Goal: Task Accomplishment & Management: Manage account settings

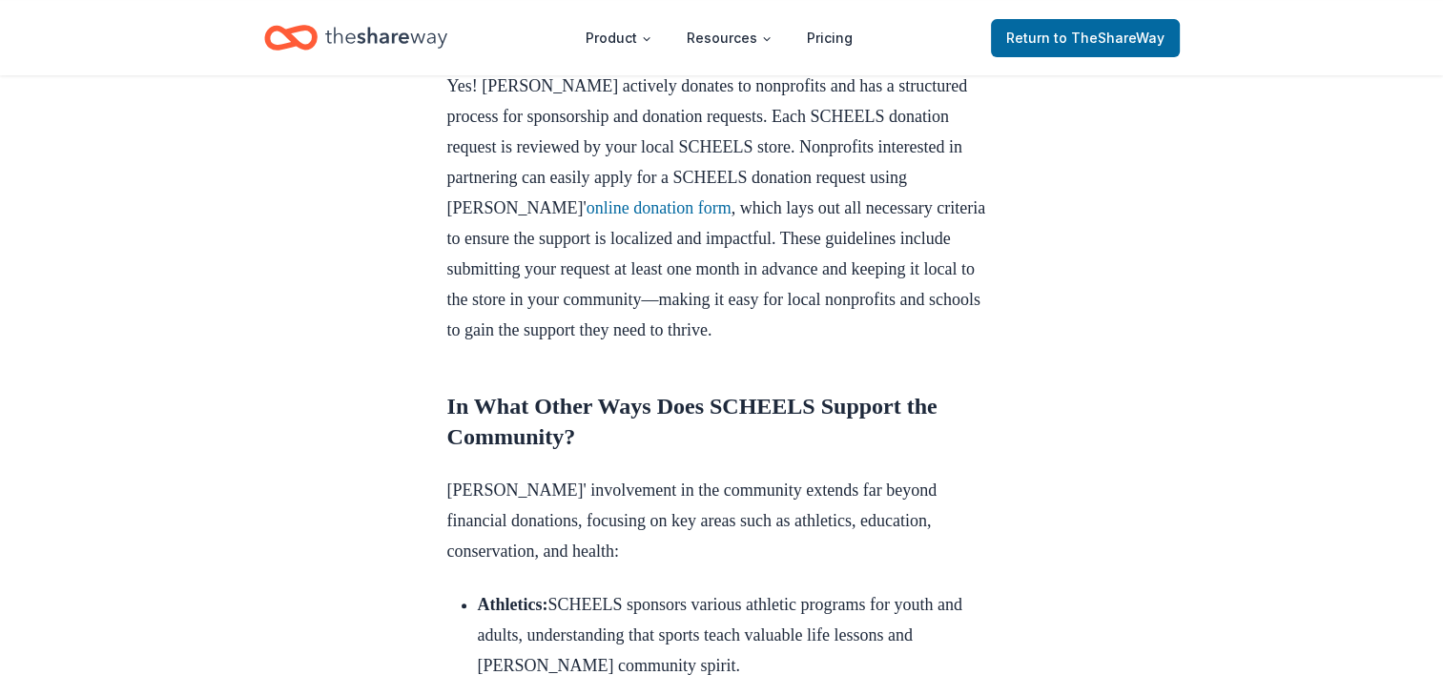
scroll to position [820, 0]
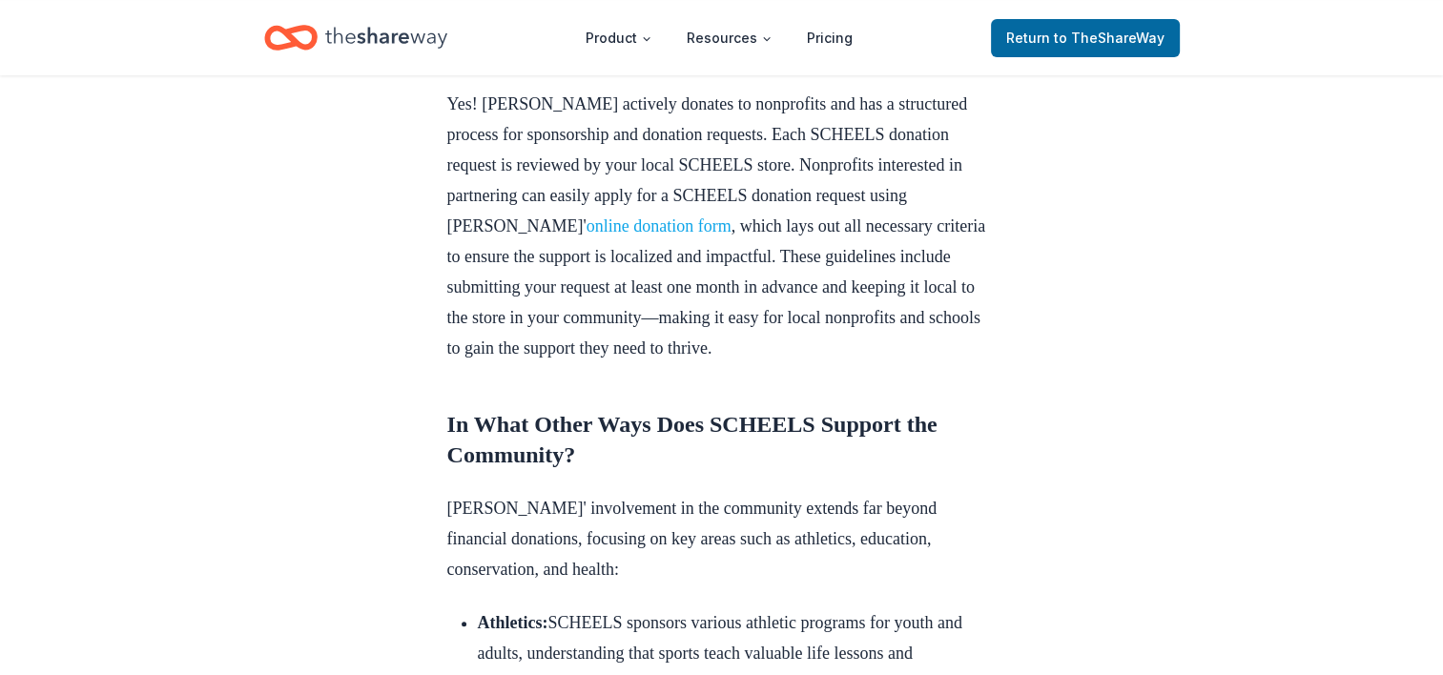
click at [689, 236] on link "online donation form" at bounding box center [658, 225] width 145 height 19
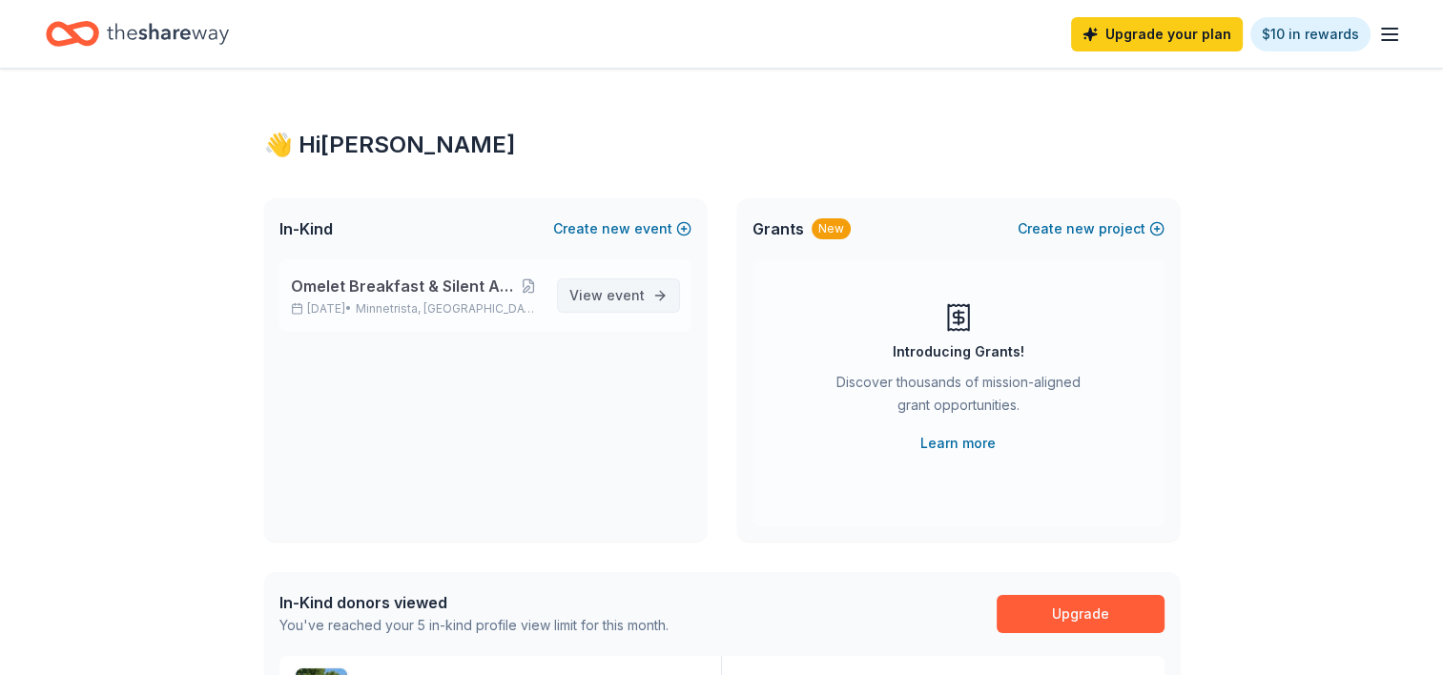
click at [648, 299] on link "View event" at bounding box center [618, 295] width 123 height 34
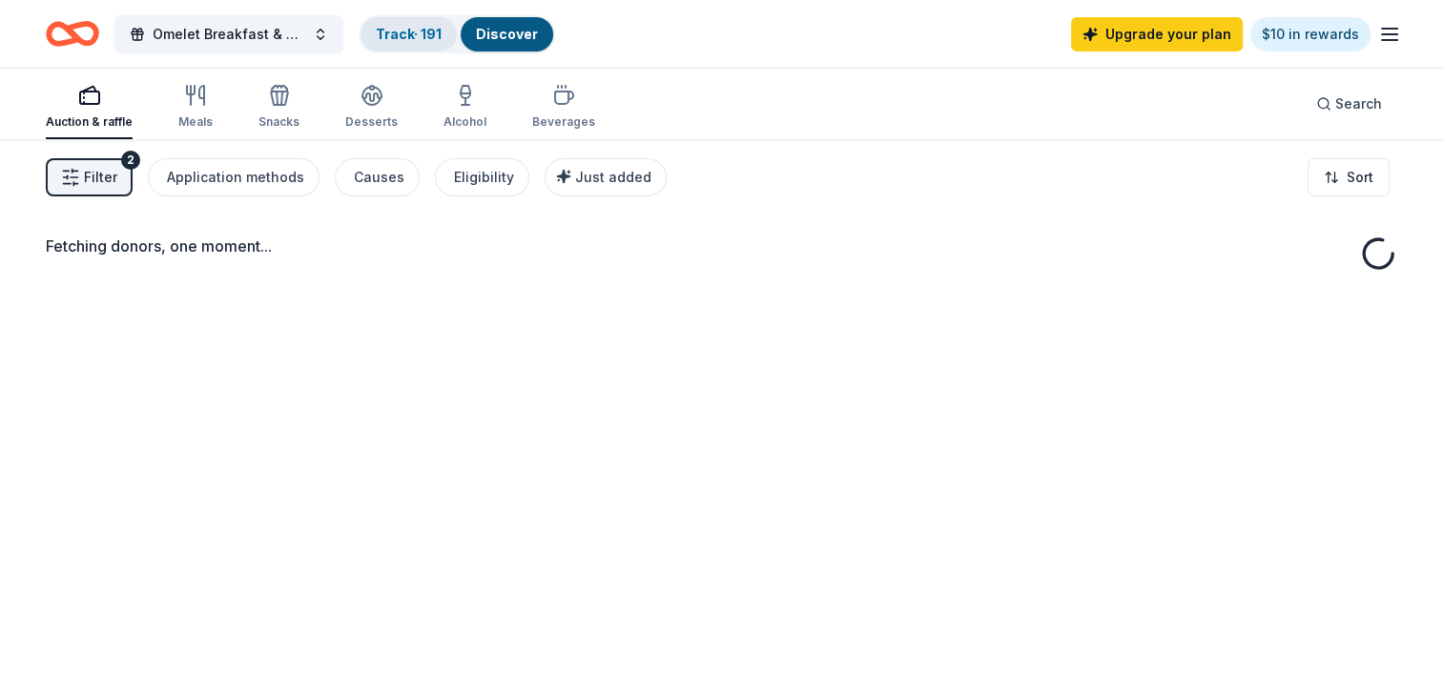
click at [415, 31] on link "Track · 191" at bounding box center [409, 34] width 66 height 16
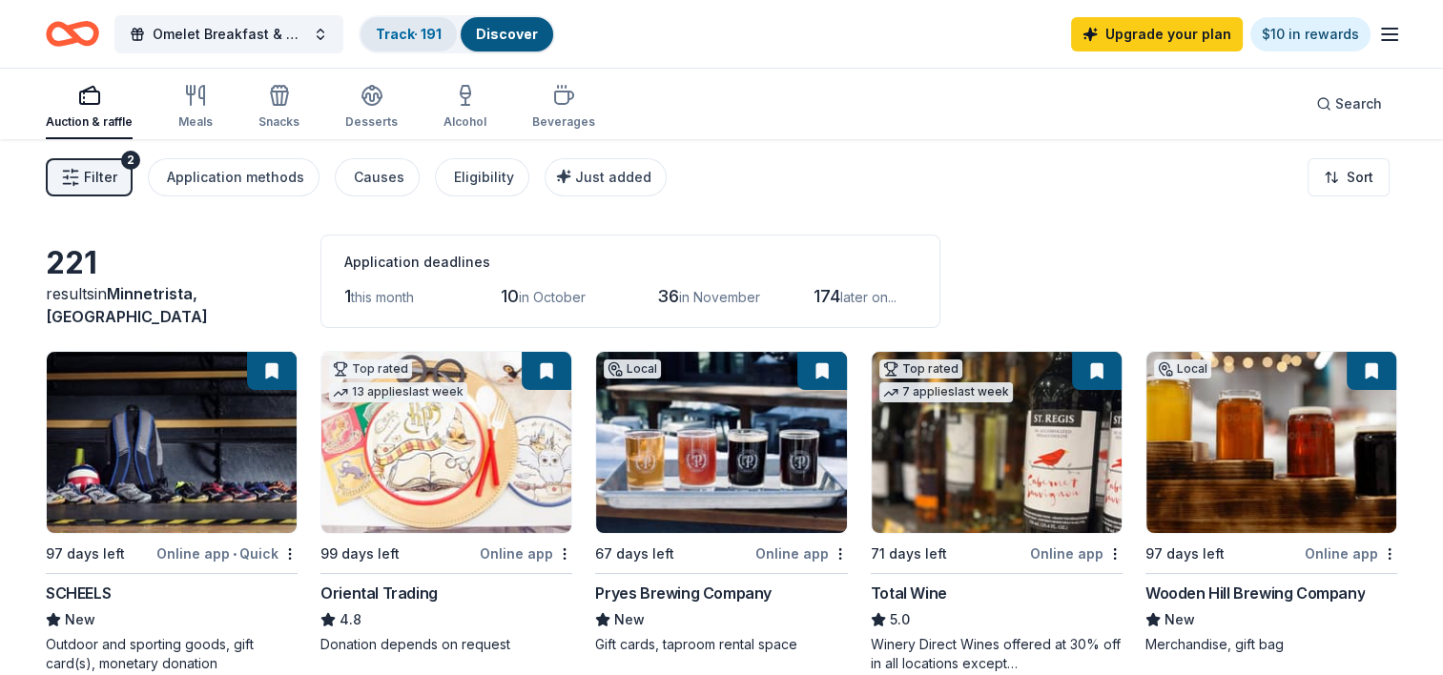
click at [400, 37] on link "Track · 191" at bounding box center [409, 34] width 66 height 16
click at [419, 34] on link "Track · 191" at bounding box center [409, 34] width 66 height 16
click at [408, 40] on link "Track · 191" at bounding box center [409, 34] width 66 height 16
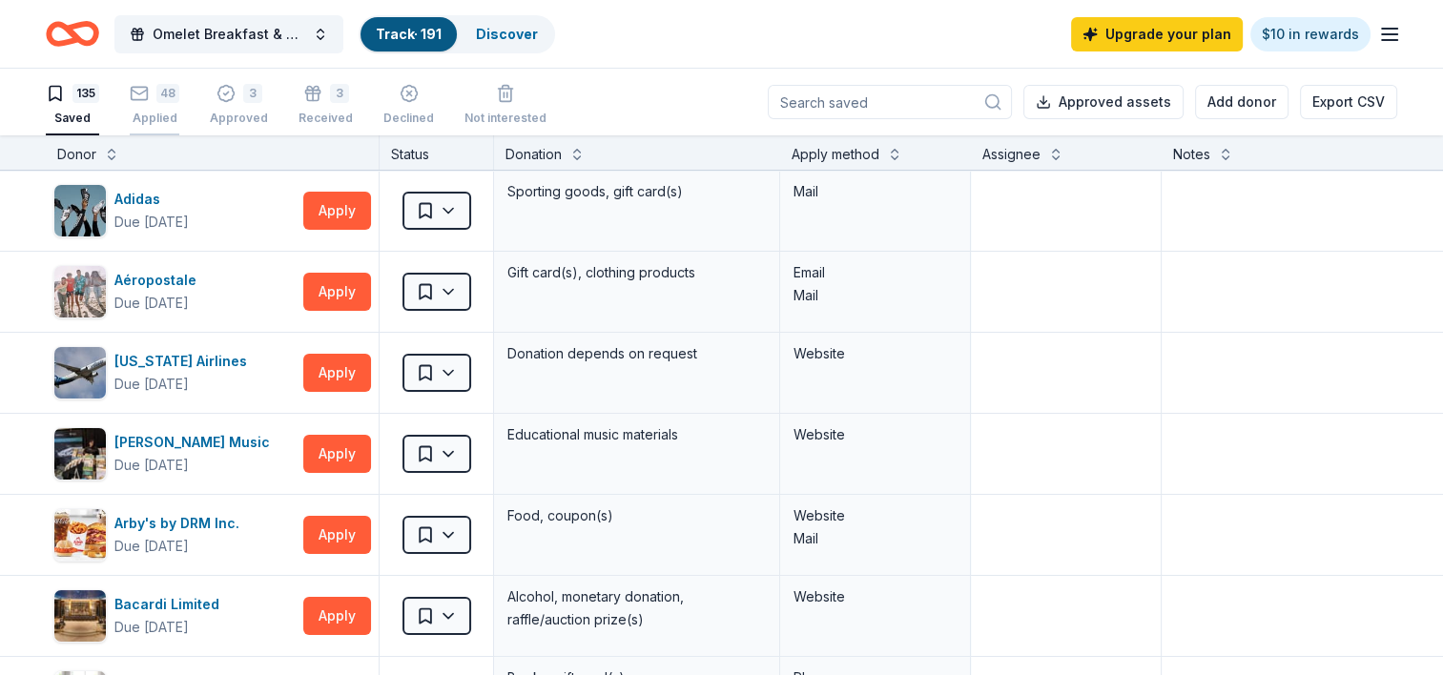
click at [135, 100] on icon "button" at bounding box center [139, 93] width 19 height 19
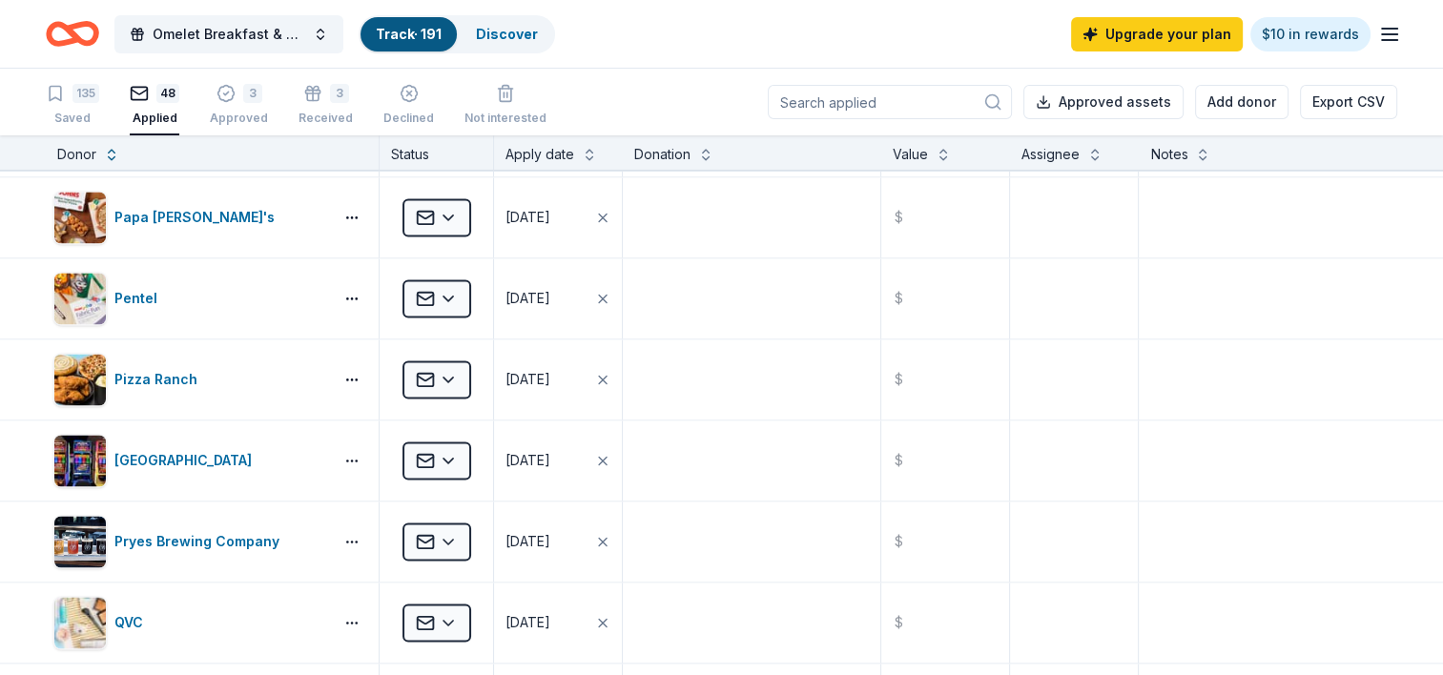
scroll to position [2998, 0]
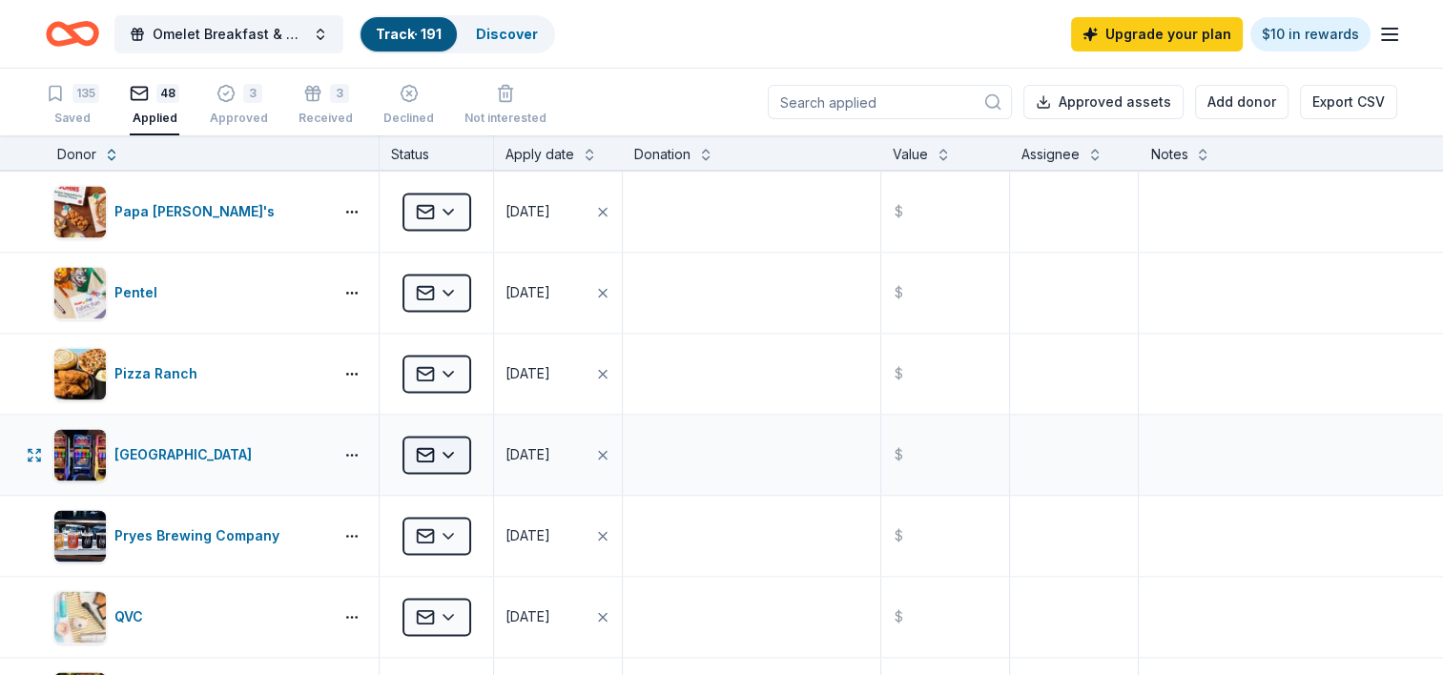
click at [454, 440] on html "Omelet Breakfast & Silent Auction Fundraiser Track · 191 Discover Upgrade your …" at bounding box center [721, 337] width 1443 height 675
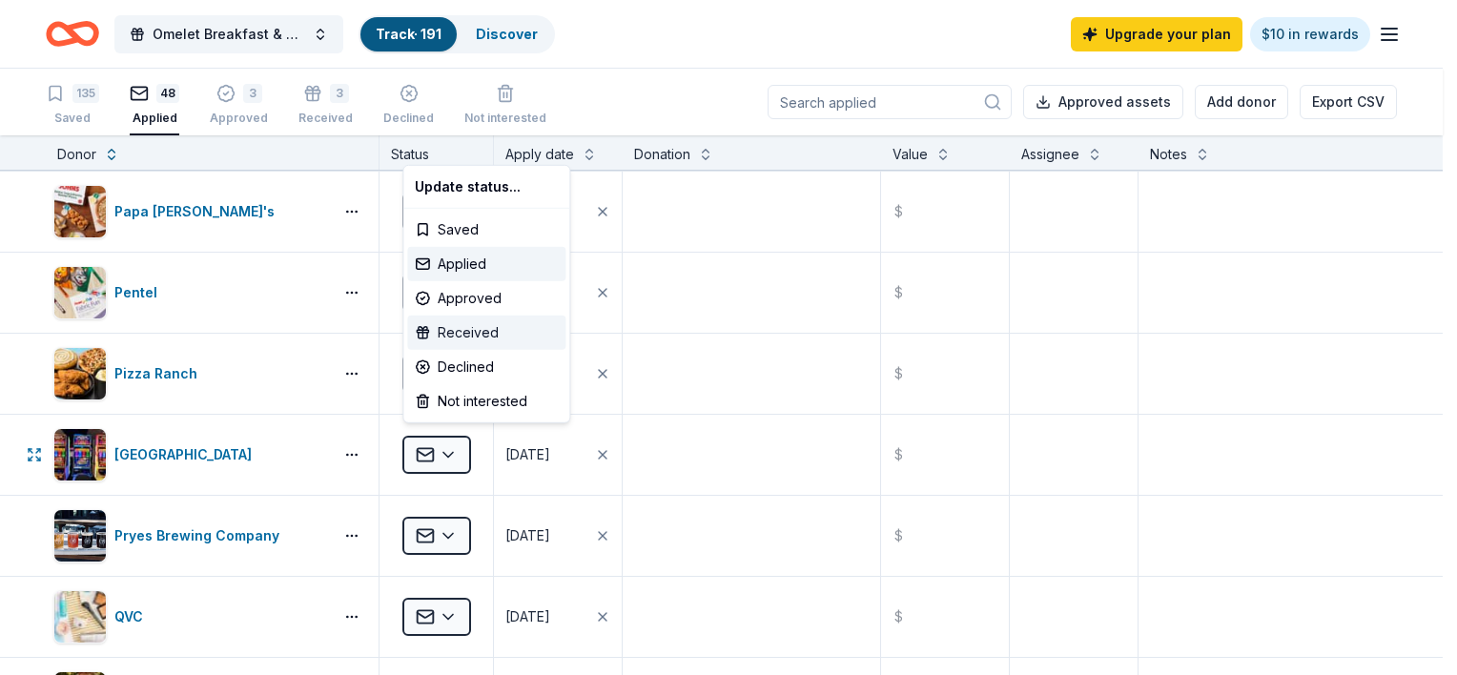
click at [459, 330] on div "Received" at bounding box center [486, 333] width 158 height 34
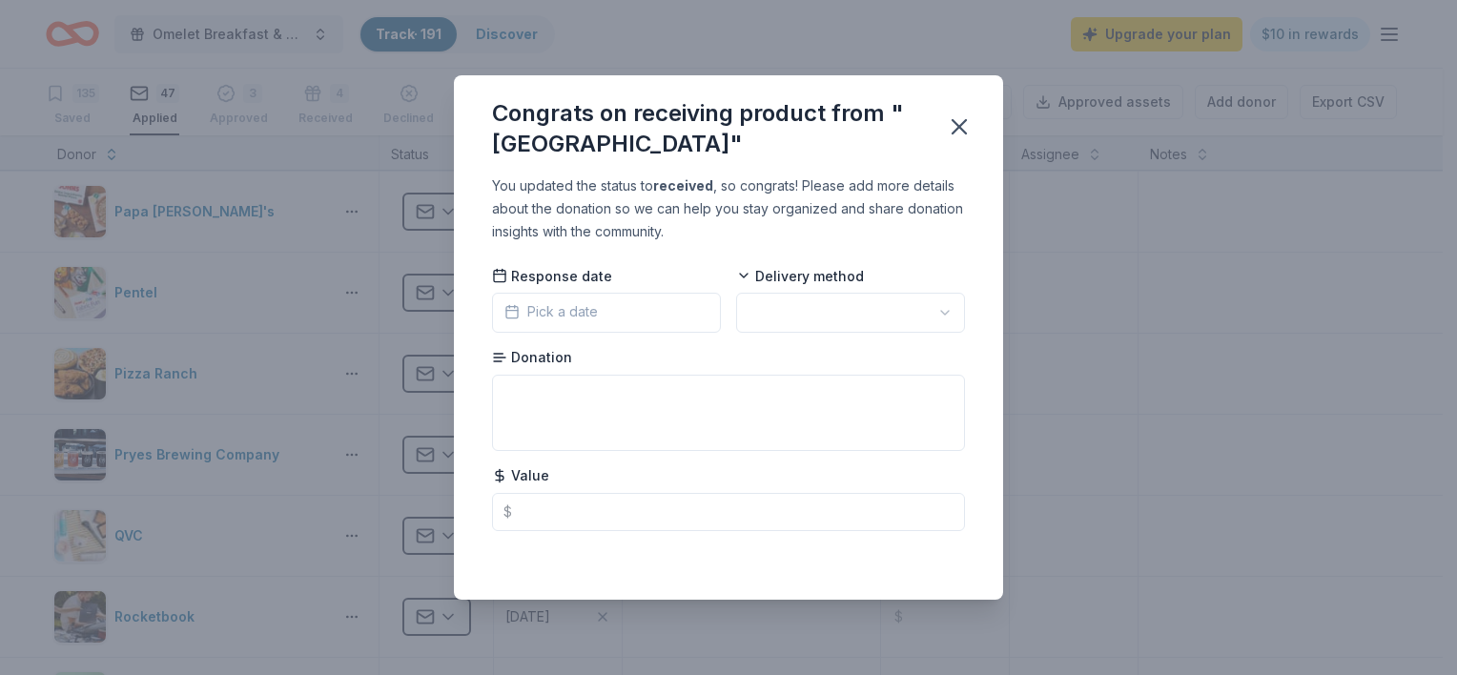
click at [598, 314] on button "Pick a date" at bounding box center [606, 313] width 229 height 40
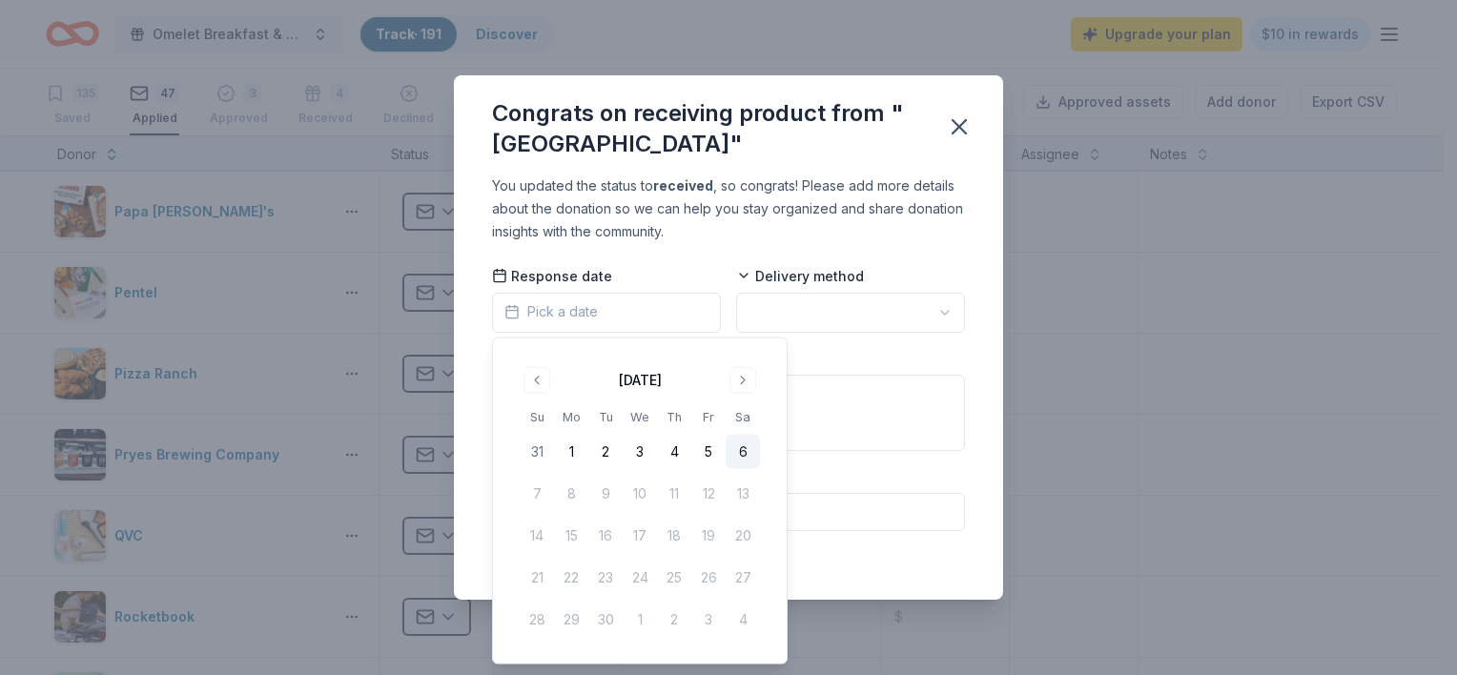
click at [739, 451] on button "6" at bounding box center [743, 452] width 34 height 34
click at [797, 310] on html "Omelet Breakfast & Silent Auction Fundraiser Track · 191 Discover Upgrade your …" at bounding box center [728, 337] width 1457 height 675
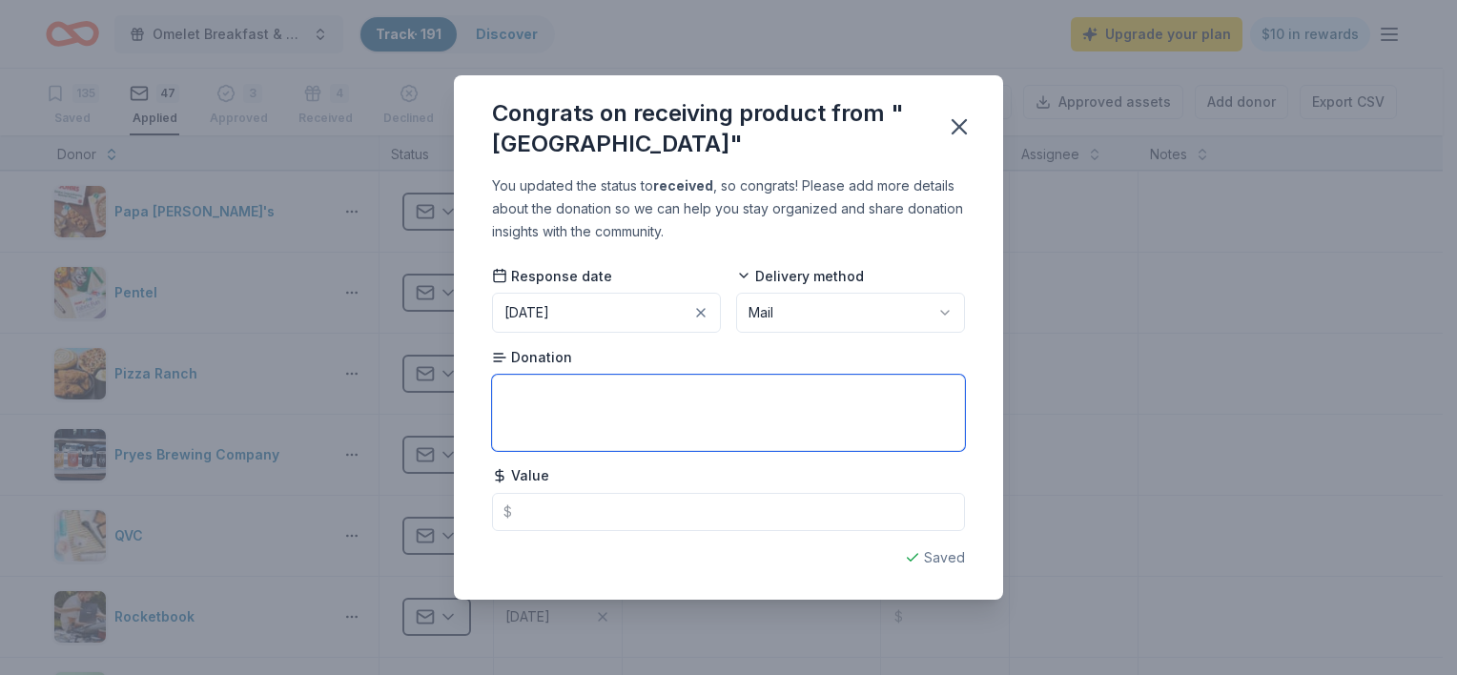
click at [608, 416] on textarea at bounding box center [728, 413] width 473 height 76
type textarea "One night stay + $25 gift certicate"
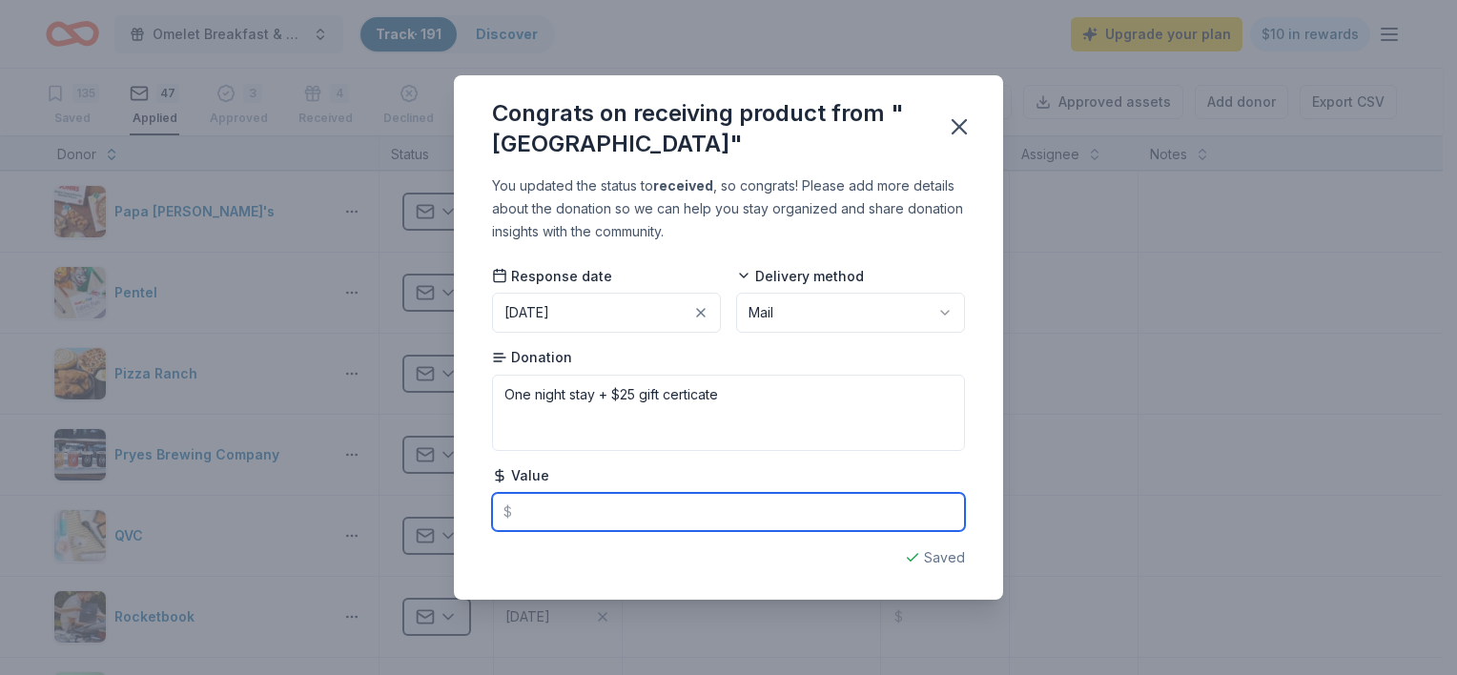
click at [601, 517] on input "text" at bounding box center [728, 512] width 473 height 38
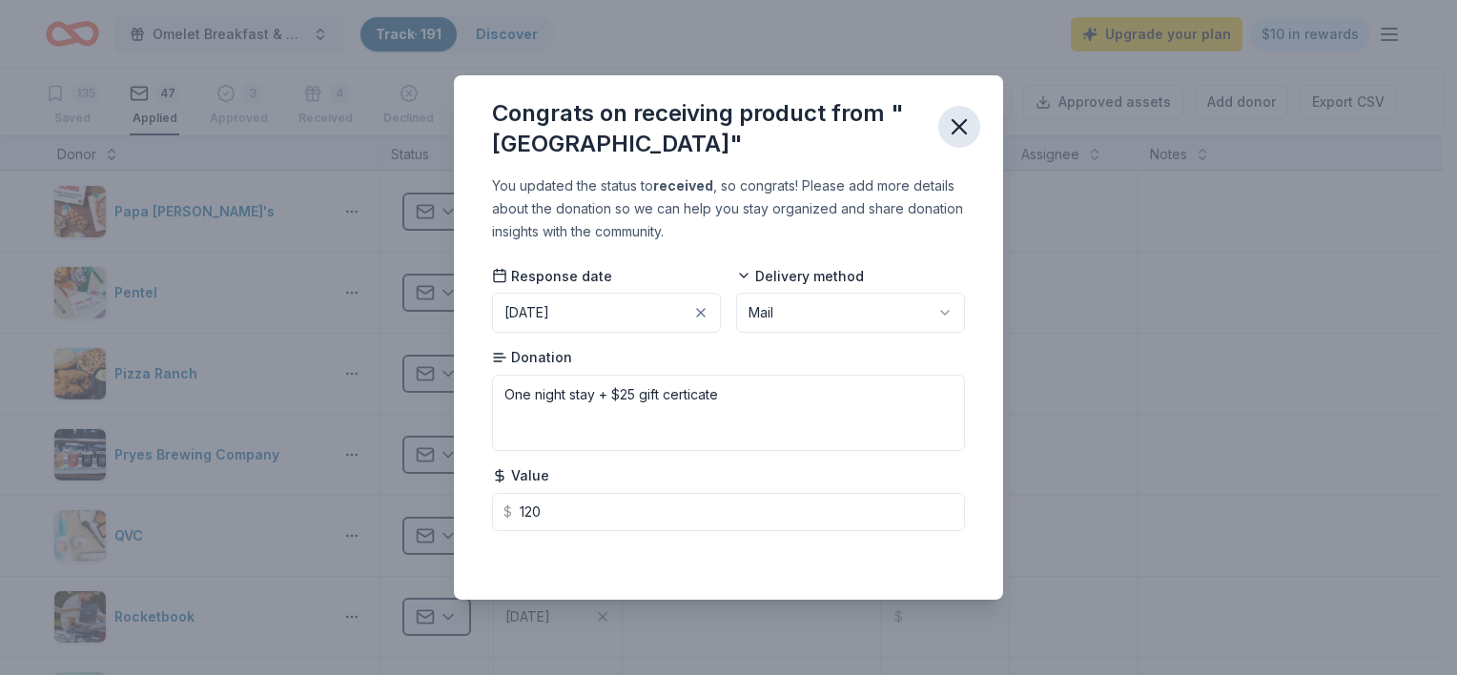
click at [958, 123] on icon "button" at bounding box center [959, 126] width 27 height 27
type input "120.00"
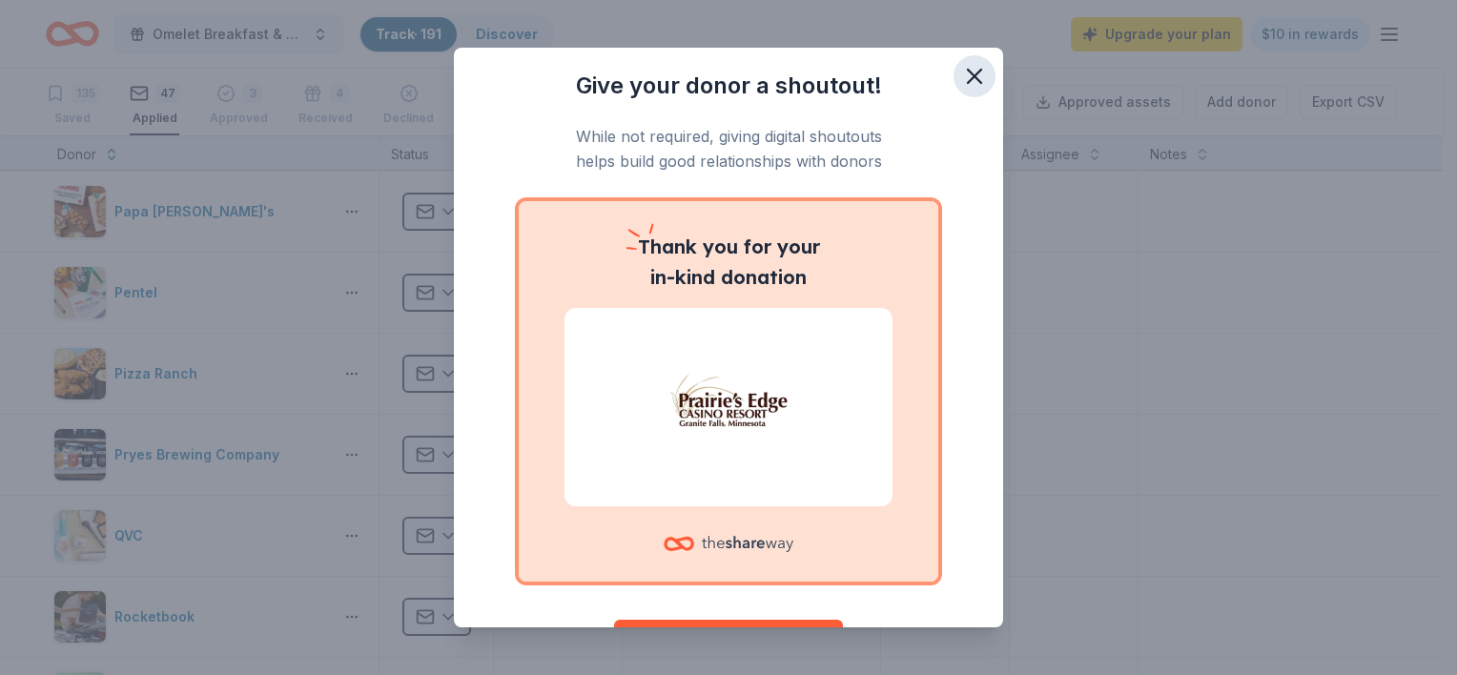
click at [968, 74] on icon "button" at bounding box center [974, 76] width 27 height 27
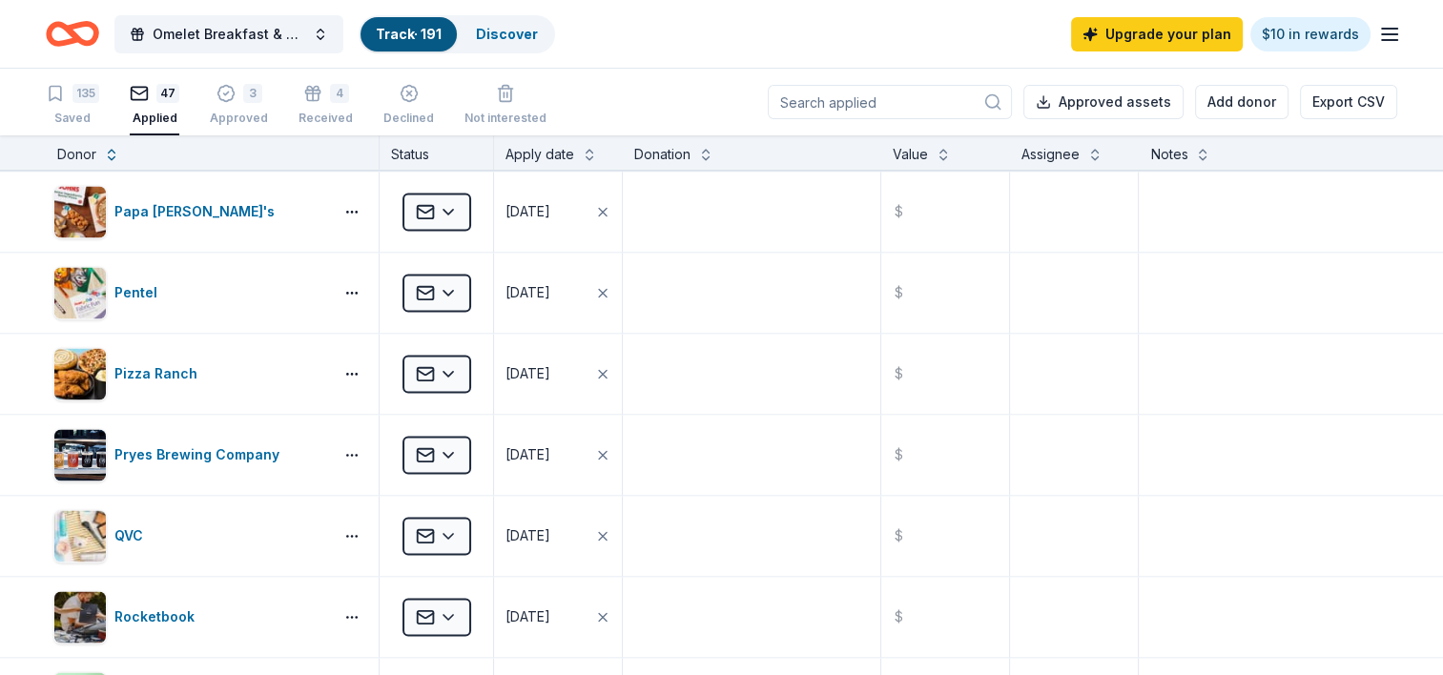
scroll to position [0, 0]
